Goal: Transaction & Acquisition: Purchase product/service

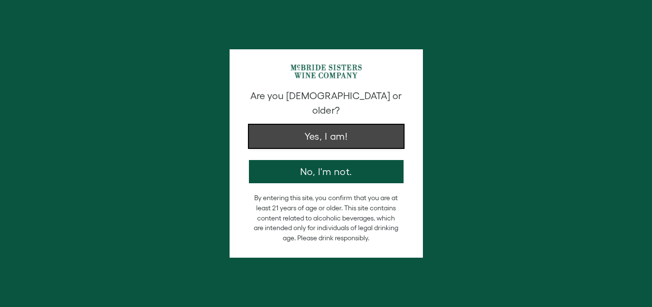
click at [324, 131] on button "Yes, I am!" at bounding box center [326, 136] width 155 height 23
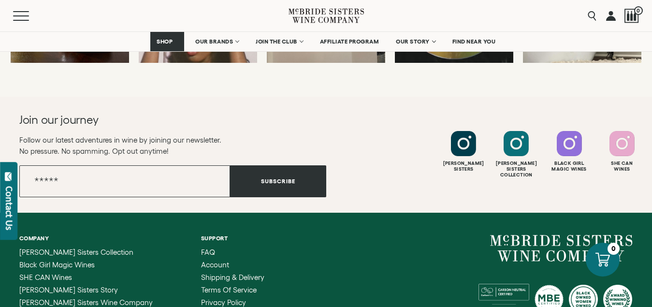
scroll to position [2669, 0]
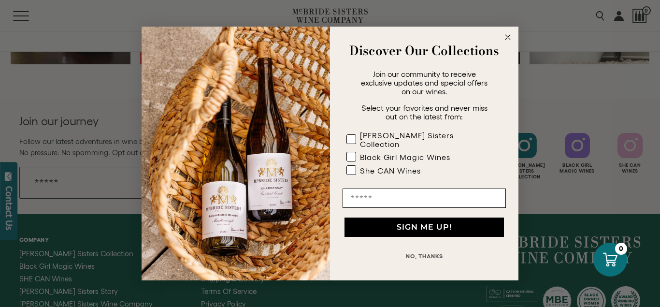
click at [507, 42] on circle "Close dialog" at bounding box center [508, 37] width 11 height 11
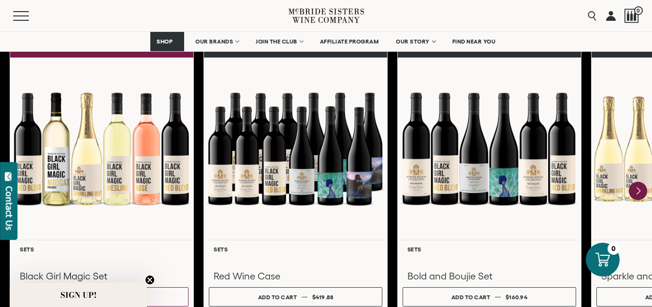
scroll to position [1331, 0]
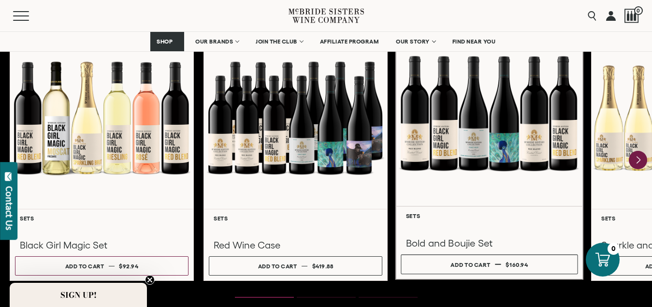
click at [454, 247] on h3 "Bold and Boujie Set" at bounding box center [489, 243] width 167 height 13
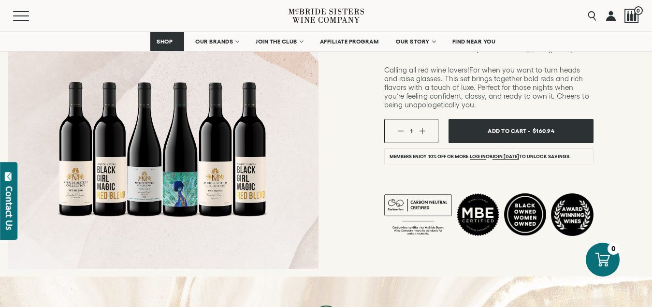
scroll to position [205, 0]
